Goal: Check status

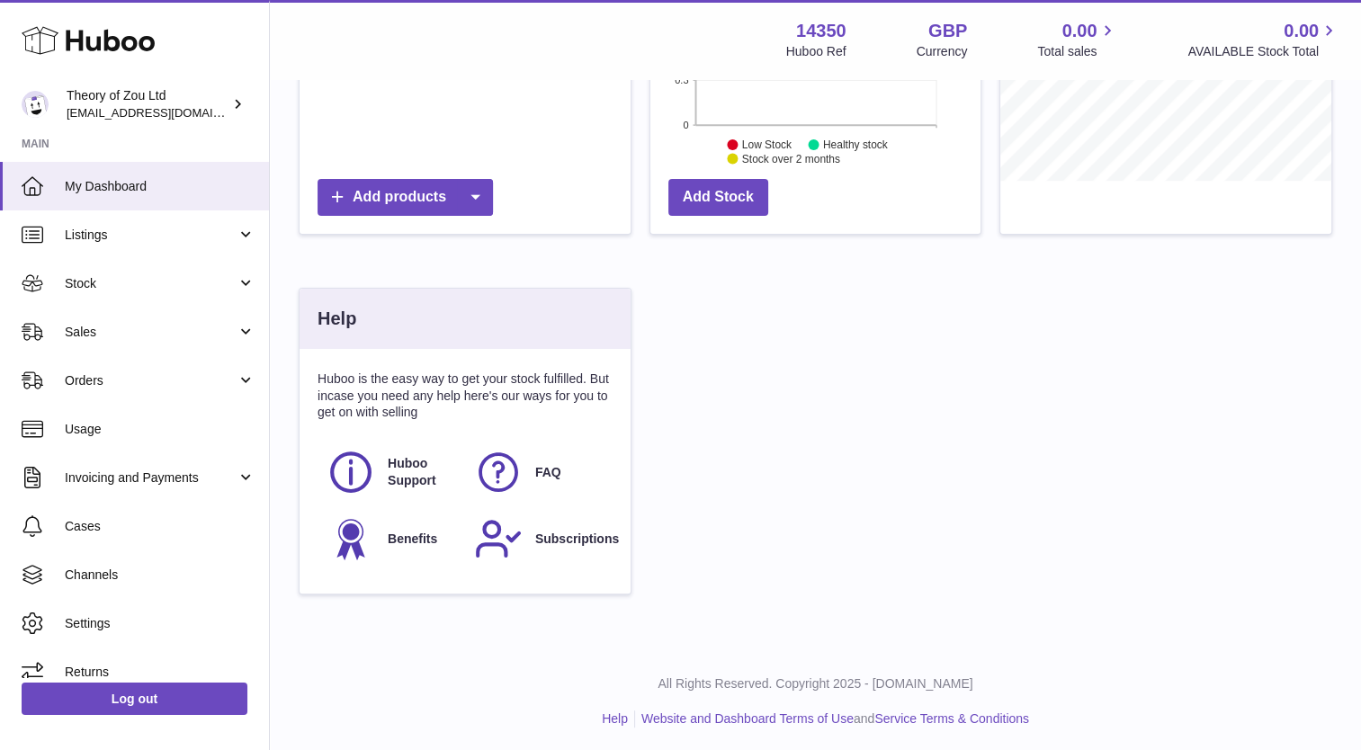
scroll to position [429, 0]
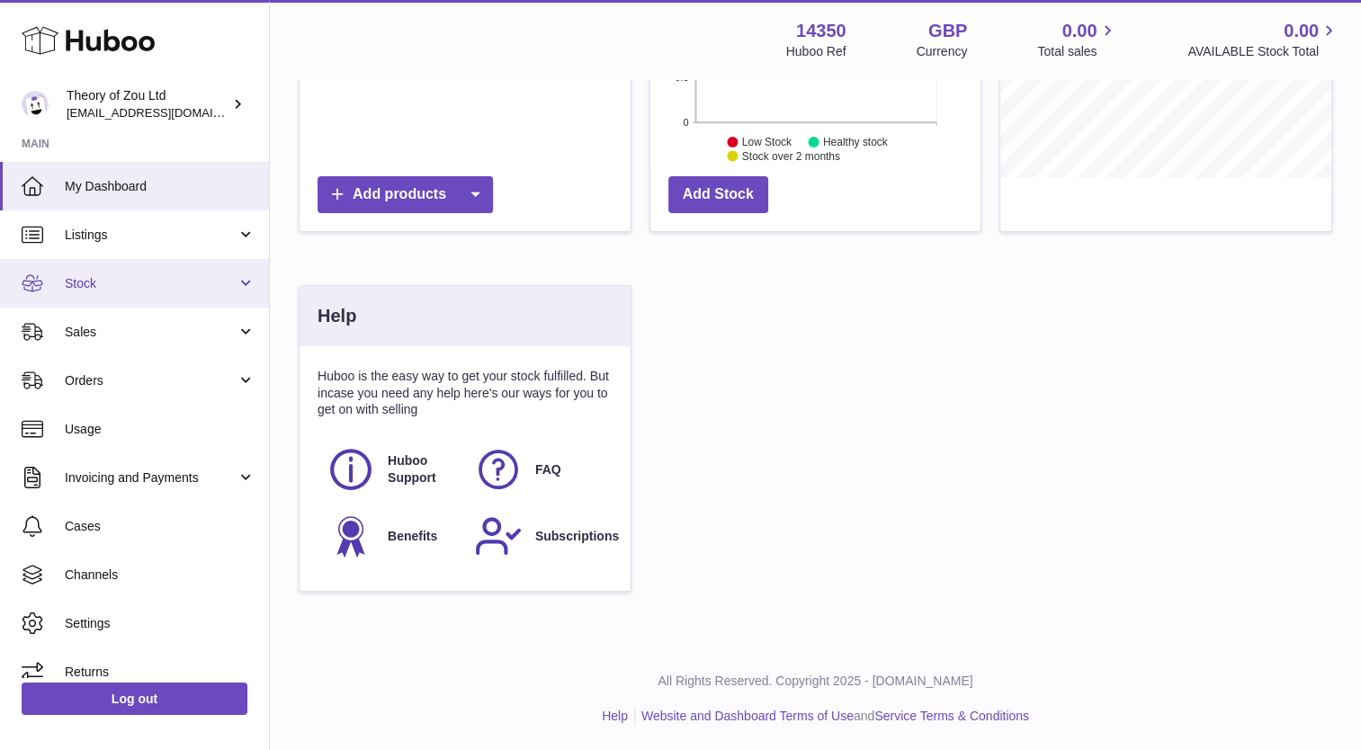
click at [229, 281] on span "Stock" at bounding box center [151, 283] width 172 height 17
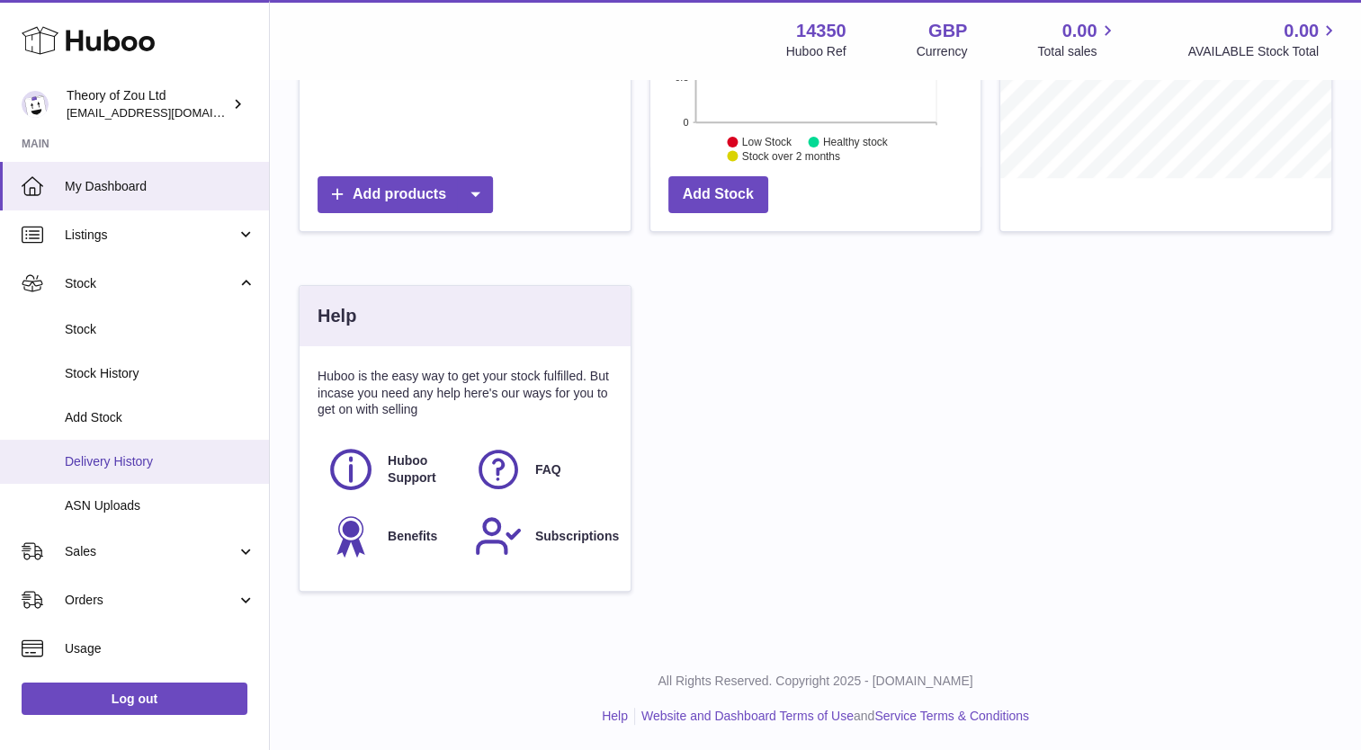
click at [142, 457] on span "Delivery History" at bounding box center [160, 461] width 191 height 17
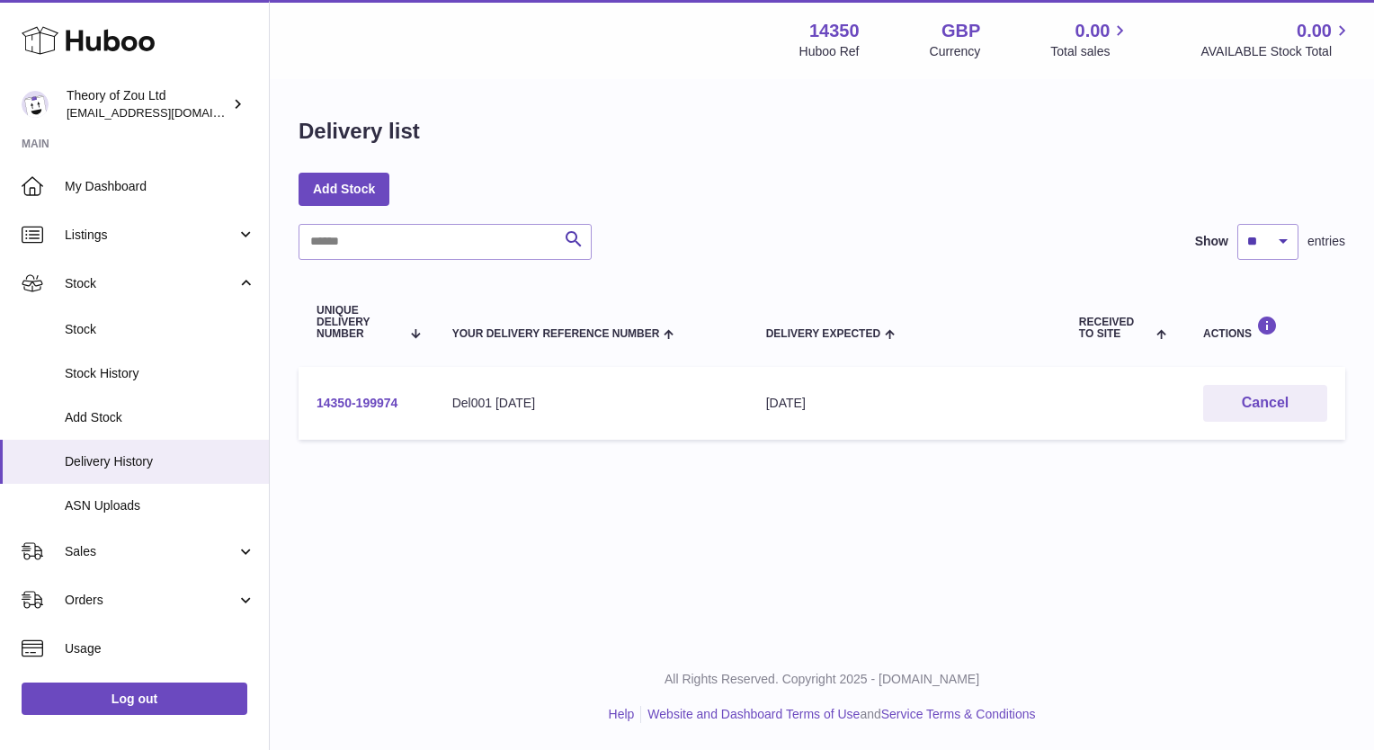
click at [367, 408] on link "14350-199974" at bounding box center [357, 403] width 81 height 14
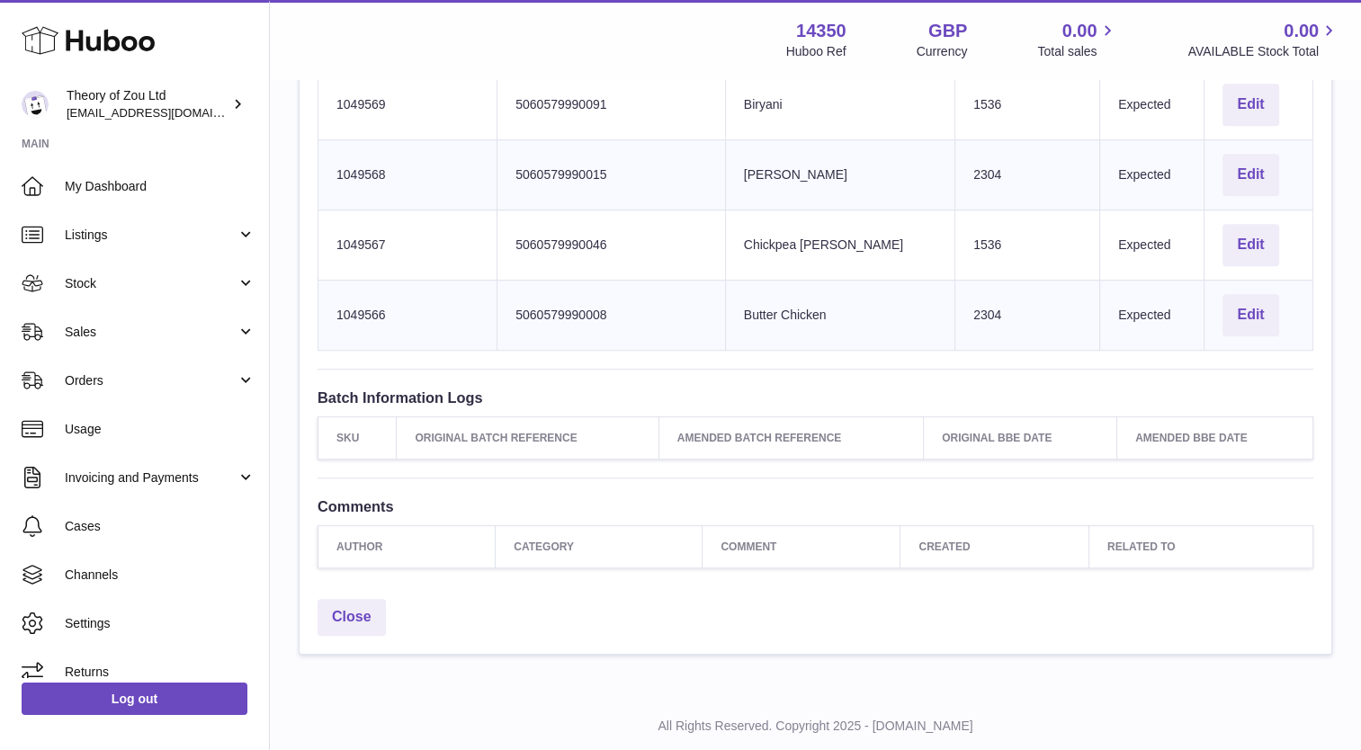
scroll to position [1201, 0]
